Goal: Task Accomplishment & Management: Manage account settings

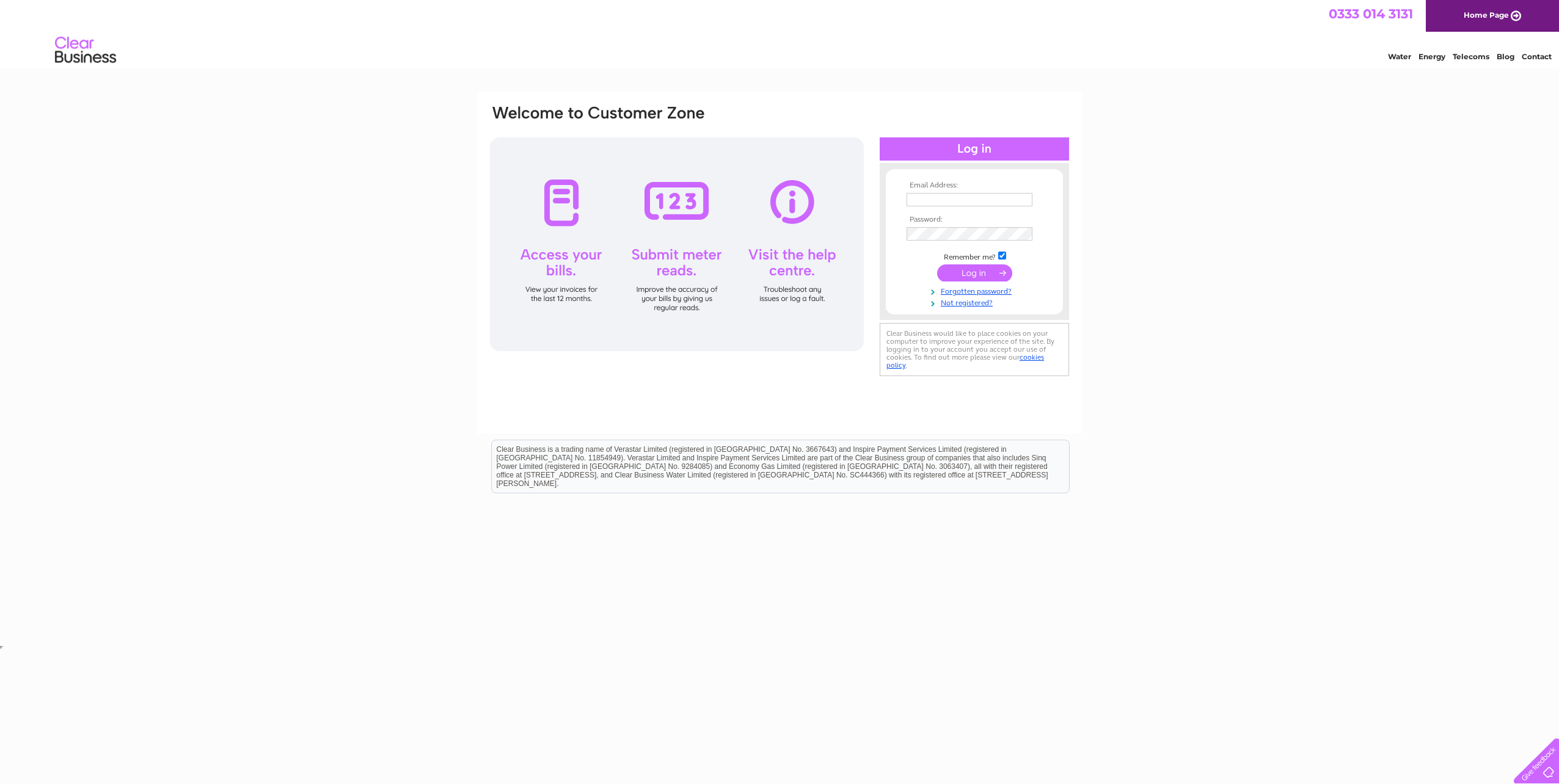
type input "mjs@aptechnologies.co.uk"
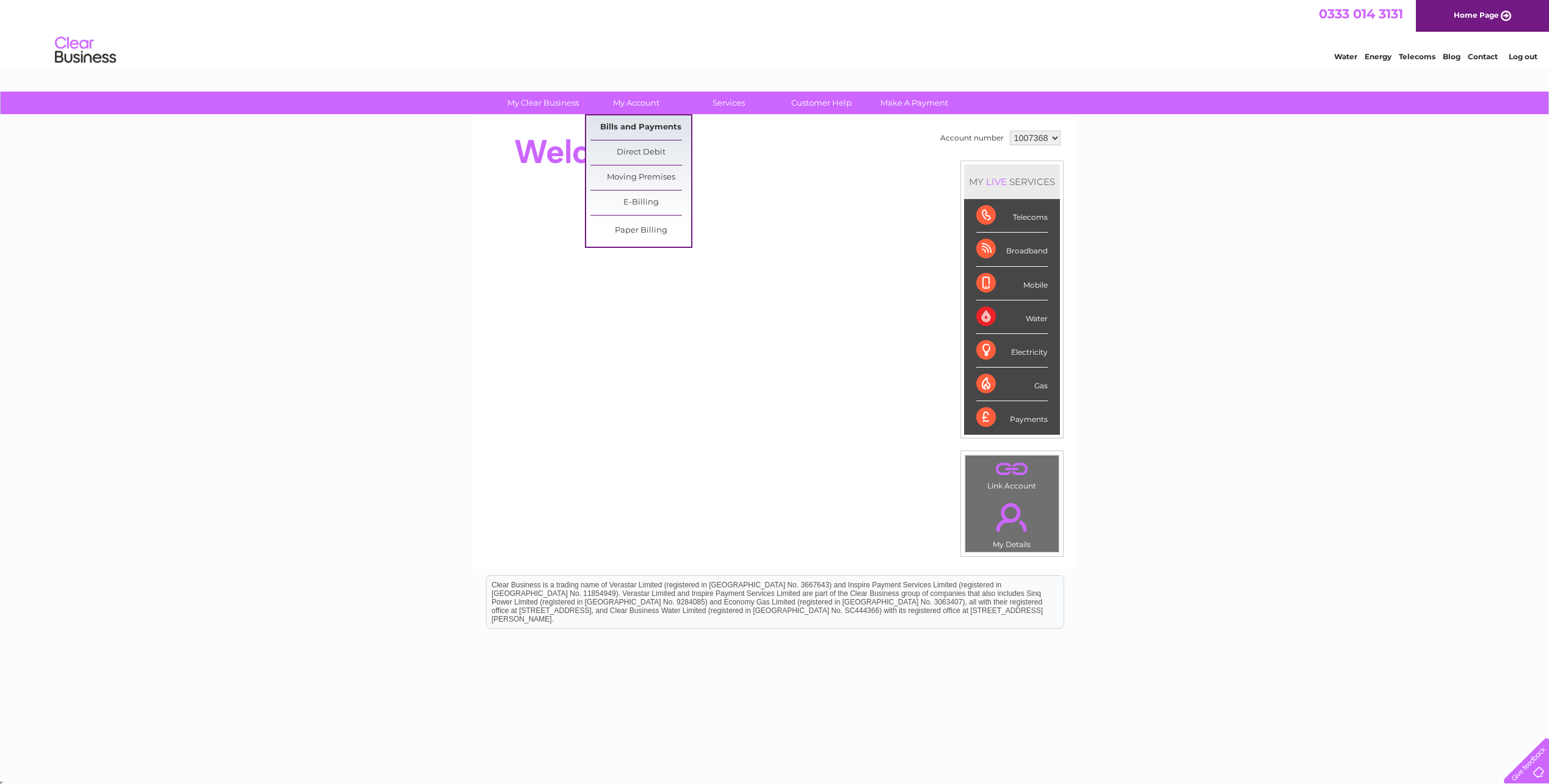
click at [615, 125] on link "Bills and Payments" at bounding box center [641, 128] width 101 height 24
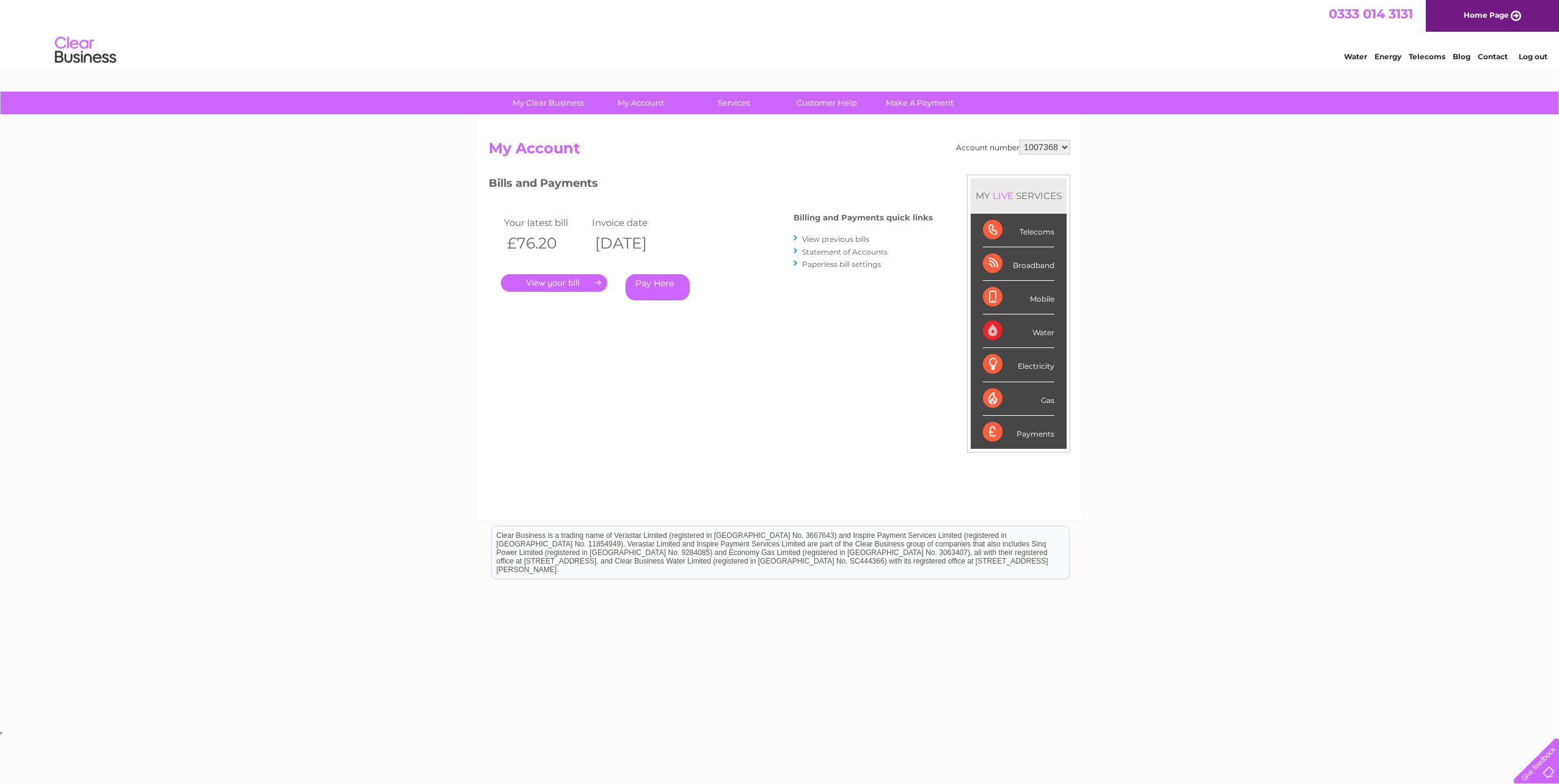
click at [546, 284] on link "." at bounding box center [554, 282] width 106 height 17
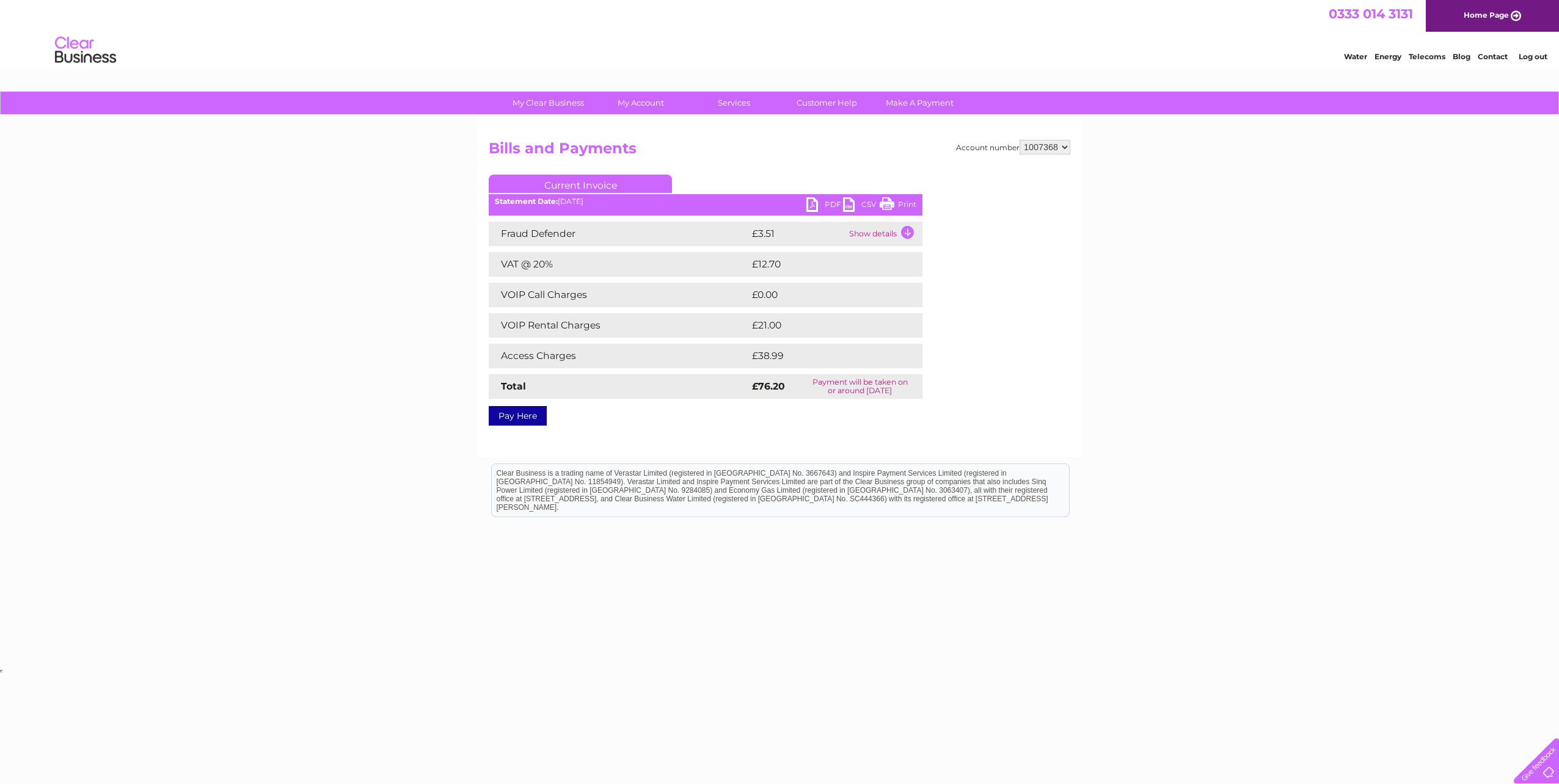
click at [826, 205] on link "PDF" at bounding box center [824, 206] width 37 height 17
